Goal: Find contact information: Find contact information

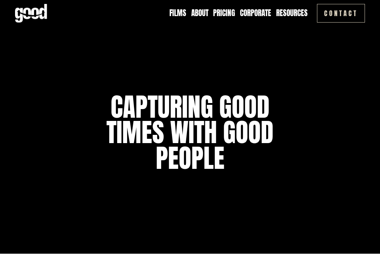
click at [225, 10] on link "Pricing" at bounding box center [224, 13] width 22 height 11
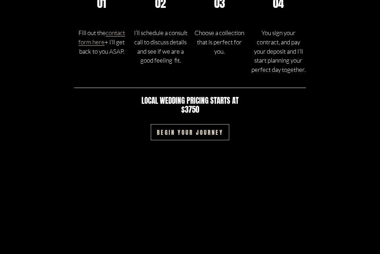
scroll to position [986, 0]
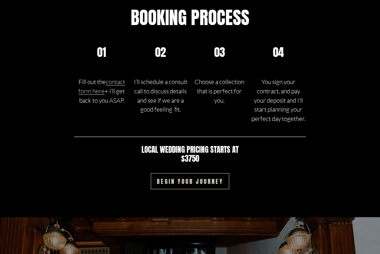
click at [180, 185] on link "Begin your journey" at bounding box center [190, 181] width 78 height 16
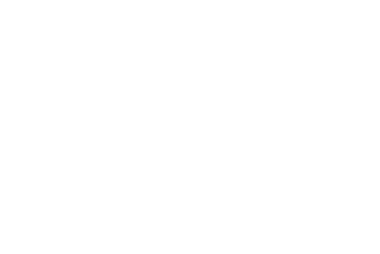
scroll to position [556, 0]
